Goal: Transaction & Acquisition: Download file/media

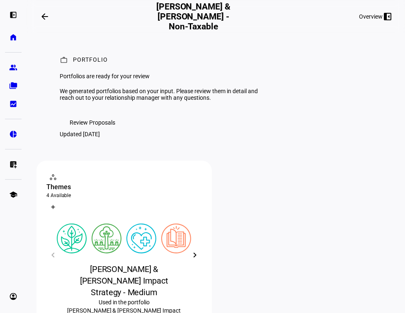
click at [107, 131] on span "Review Proposals" at bounding box center [93, 122] width 46 height 17
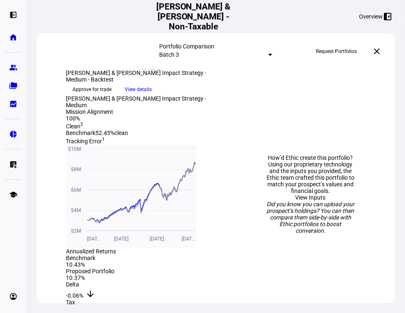
scroll to position [315, 0]
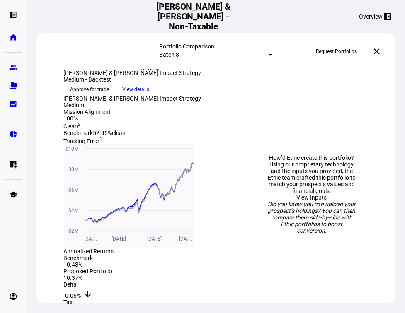
click at [251, 206] on div "How’d Ethic create this portfolio? Using our proprietary technology and the inp…" at bounding box center [312, 194] width 152 height 237
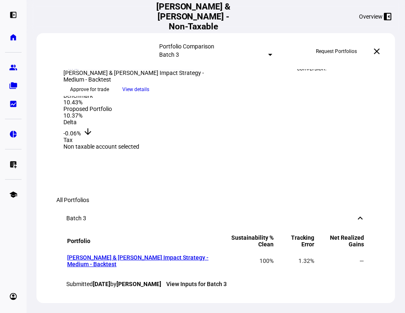
scroll to position [434, 0]
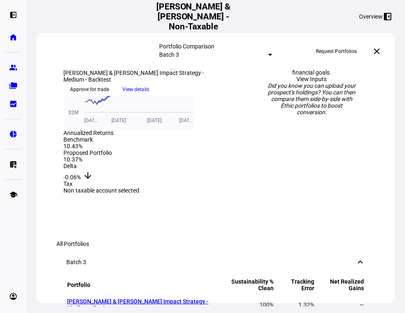
click at [150, 96] on span "View details" at bounding box center [136, 89] width 27 height 12
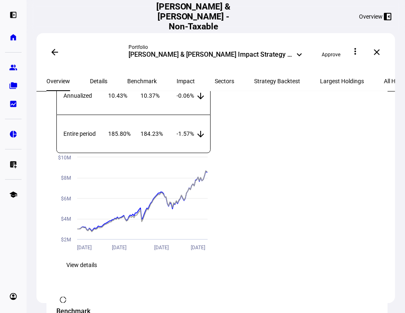
scroll to position [789, 0]
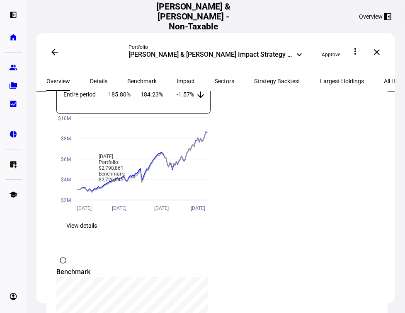
click at [215, 79] on span "Sectors" at bounding box center [224, 81] width 19 height 6
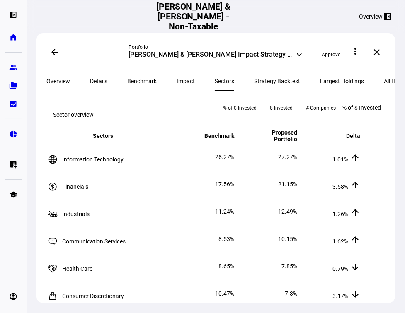
click at [177, 81] on span "Impact" at bounding box center [186, 81] width 18 height 6
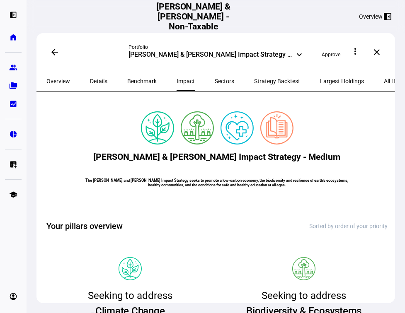
click at [320, 78] on span "Largest Holdings" at bounding box center [342, 81] width 44 height 6
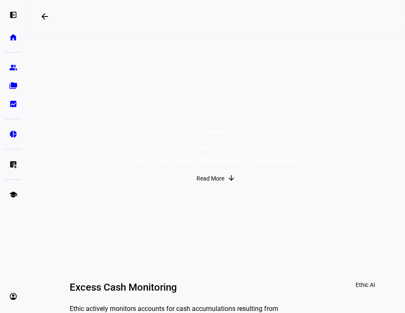
click at [205, 187] on span "Read More" at bounding box center [210, 178] width 28 height 17
click at [46, 14] on mat-icon "arrow_backwards" at bounding box center [45, 17] width 10 height 10
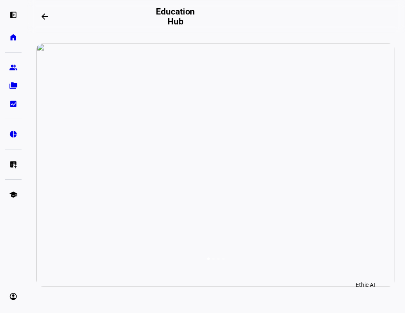
scroll to position [0, 4]
click at [46, 14] on mat-icon "arrow_backwards" at bounding box center [45, 17] width 10 height 10
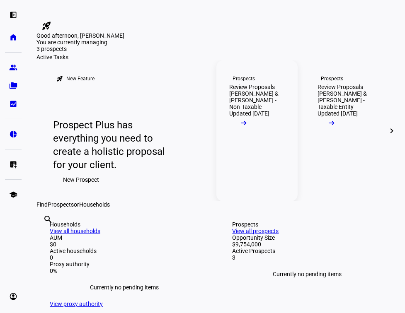
click at [248, 127] on mat-icon "arrow_right_alt" at bounding box center [244, 123] width 8 height 8
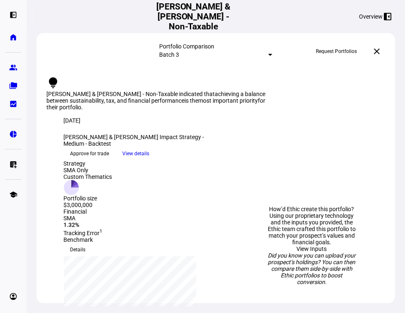
click at [268, 54] on div at bounding box center [270, 55] width 4 height 2
click at [228, 54] on div at bounding box center [202, 156] width 405 height 313
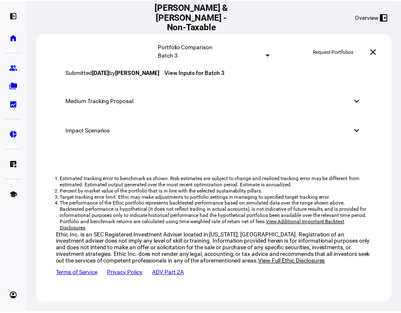
scroll to position [868, 0]
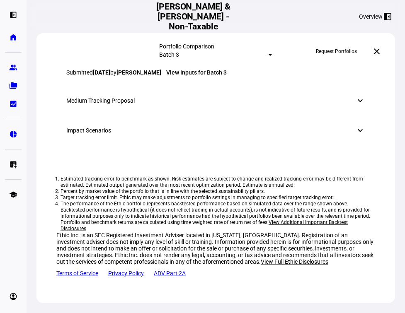
click at [129, 56] on link "[PERSON_NAME] & [PERSON_NAME] Impact Strategy - Medium - Backtest" at bounding box center [137, 49] width 141 height 13
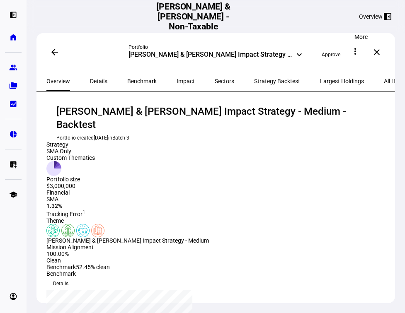
click at [356, 53] on mat-icon "more_vert" at bounding box center [355, 51] width 10 height 10
click at [352, 90] on span "View PDF" at bounding box center [349, 93] width 24 height 7
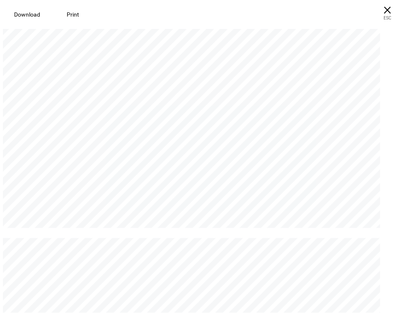
scroll to position [6356, 0]
click at [32, 11] on span "Download" at bounding box center [27, 14] width 26 height 7
